Goal: Task Accomplishment & Management: Manage account settings

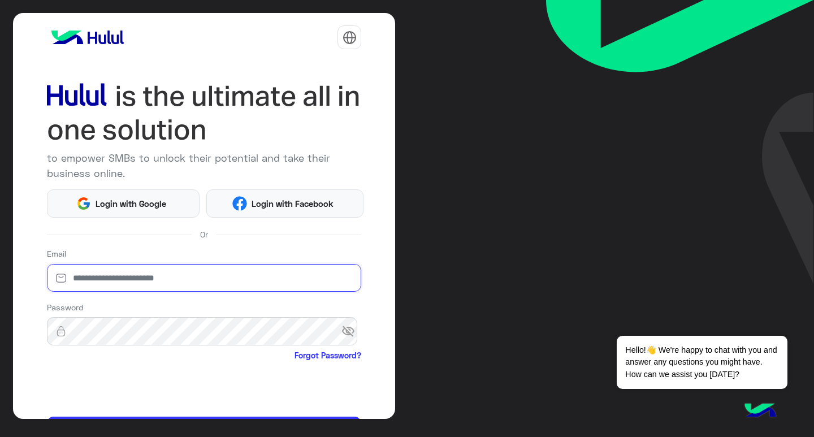
click at [218, 277] on input "email" at bounding box center [204, 278] width 315 height 28
type input "**********"
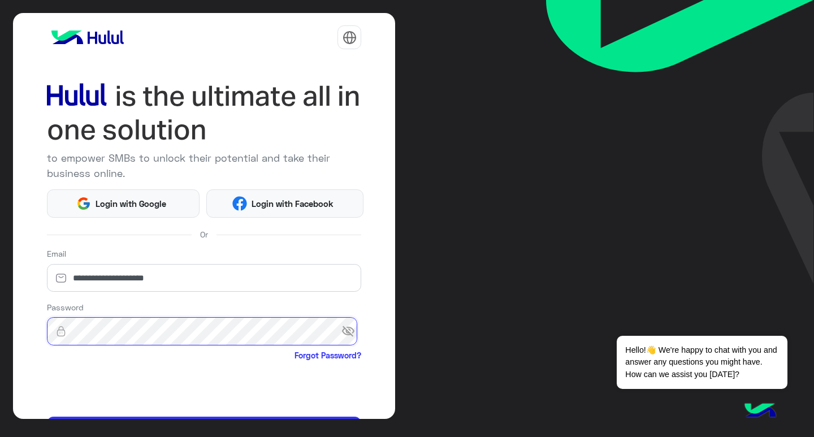
scroll to position [69, 0]
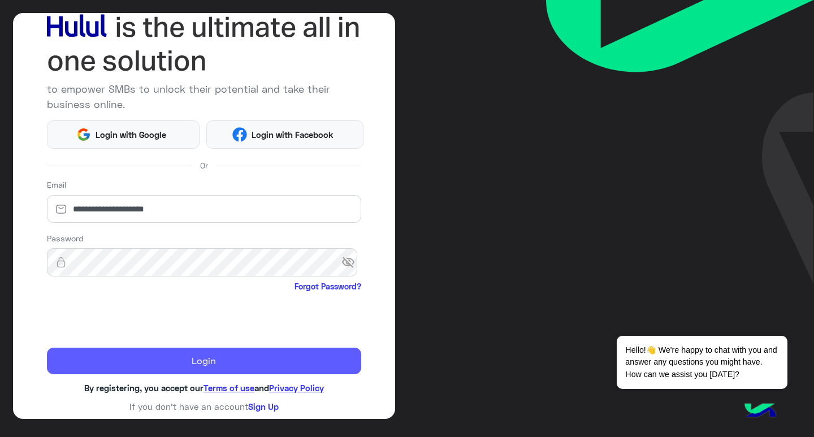
click at [173, 357] on button "Login" at bounding box center [204, 361] width 315 height 27
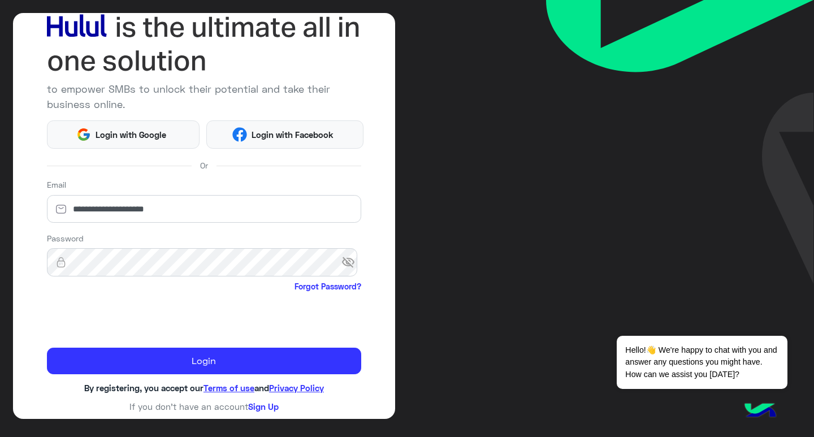
click at [178, 377] on div "**********" at bounding box center [204, 216] width 383 height 406
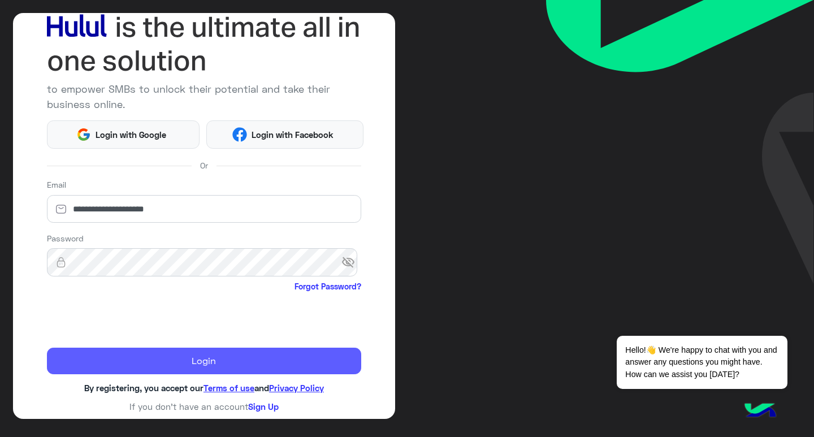
click at [224, 358] on button "Login" at bounding box center [204, 361] width 315 height 27
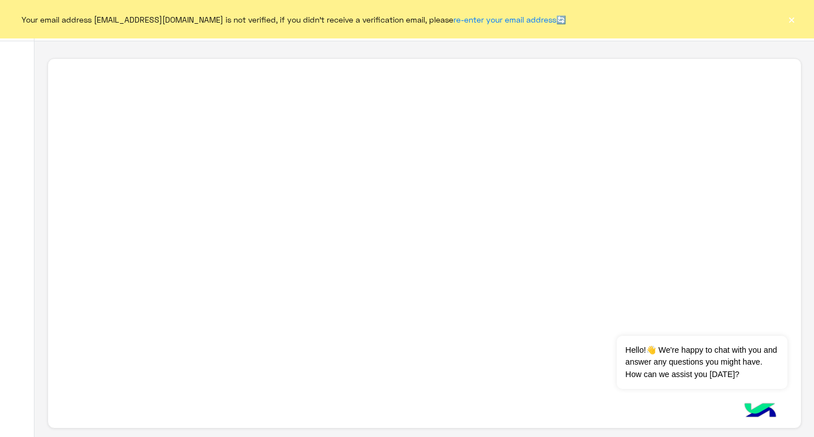
click at [793, 21] on button "×" at bounding box center [791, 19] width 11 height 11
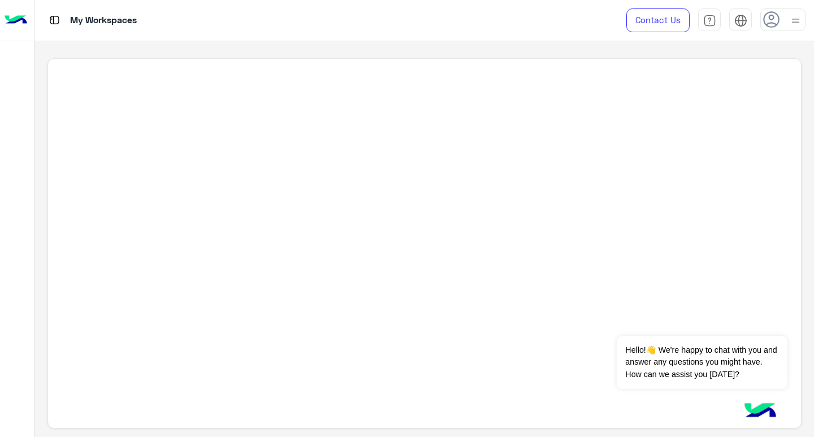
click at [775, 15] on icon at bounding box center [771, 19] width 17 height 17
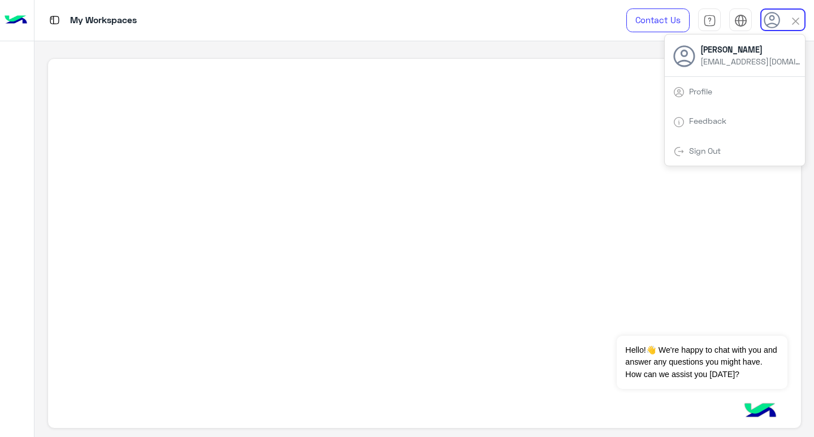
click at [537, 148] on div at bounding box center [424, 243] width 754 height 371
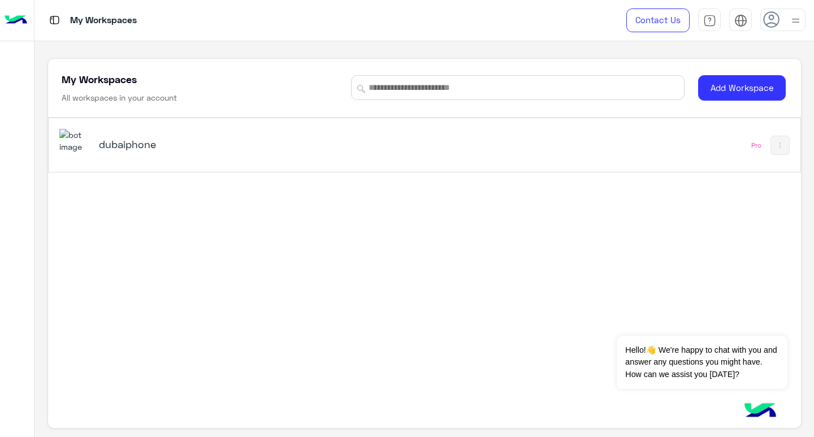
click at [509, 134] on div "dubaiphone Pro" at bounding box center [425, 145] width 752 height 54
click at [775, 15] on icon at bounding box center [771, 19] width 17 height 17
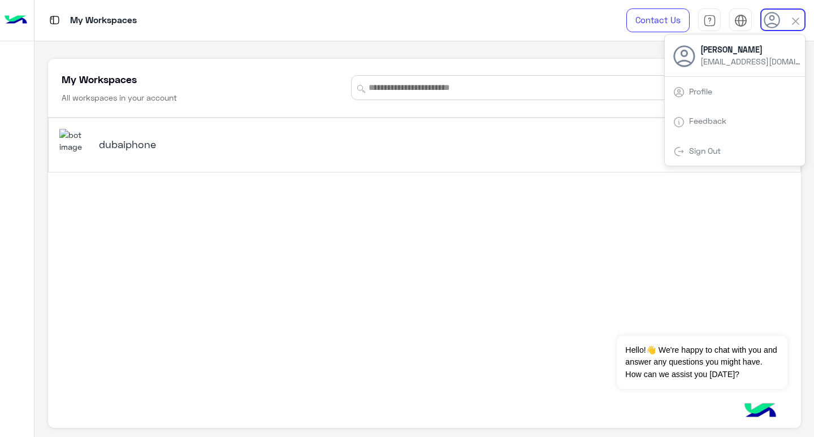
click at [507, 146] on div "dubaiphone Pro" at bounding box center [425, 145] width 752 height 54
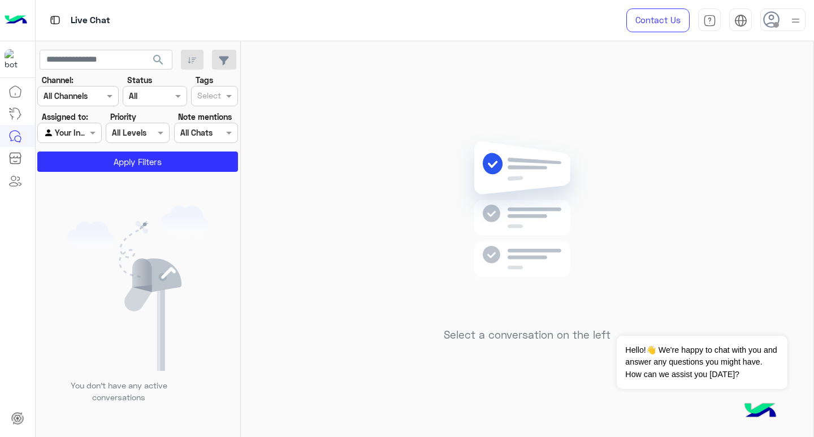
click at [773, 19] on icon at bounding box center [771, 19] width 17 height 17
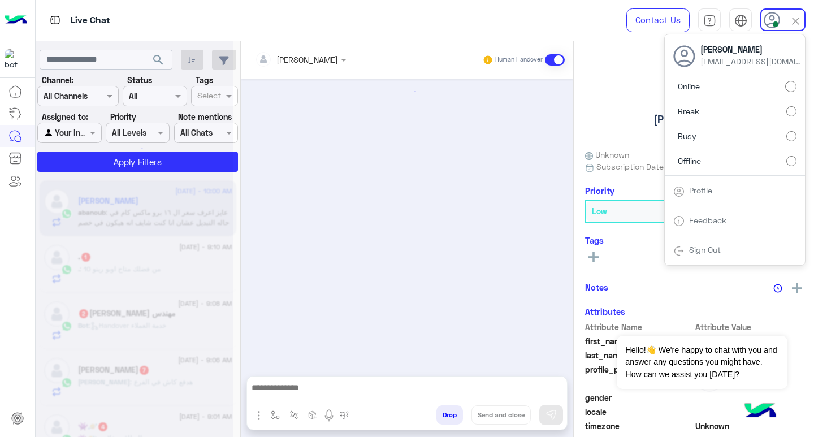
scroll to position [1131, 0]
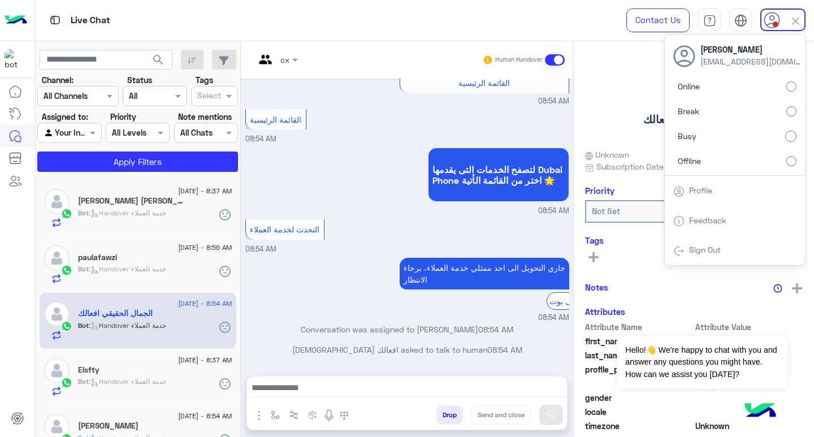
scroll to position [1070, 0]
click at [158, 58] on span "search" at bounding box center [159, 60] width 14 height 14
